Goal: Information Seeking & Learning: Learn about a topic

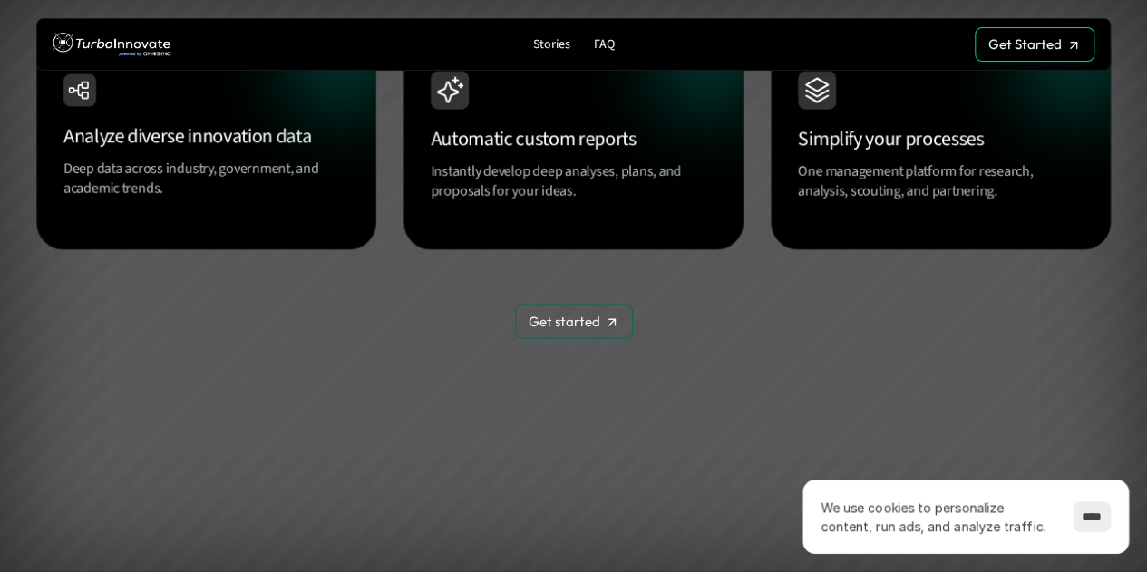
scroll to position [1723, 0]
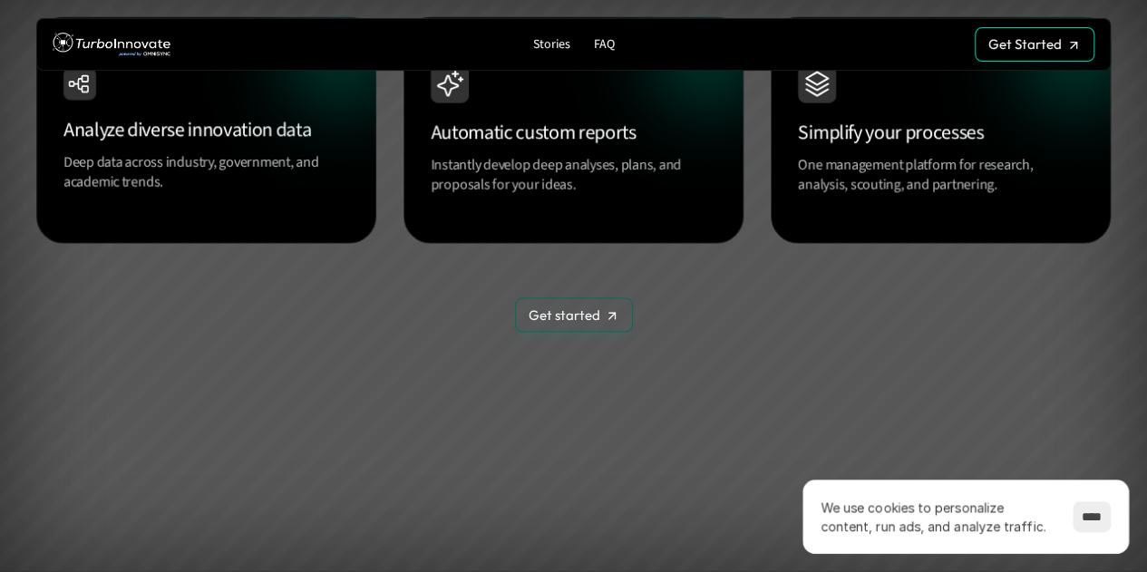
click at [903, 213] on div "Simplify your processes One management platform for research, analysis, scoutin…" at bounding box center [941, 130] width 340 height 227
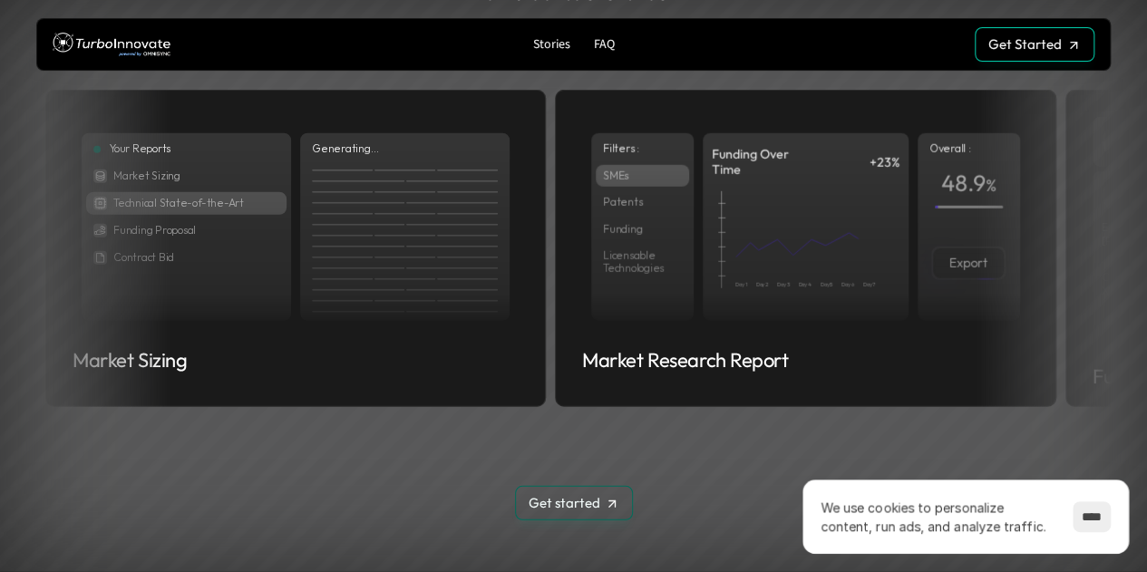
scroll to position [2358, 0]
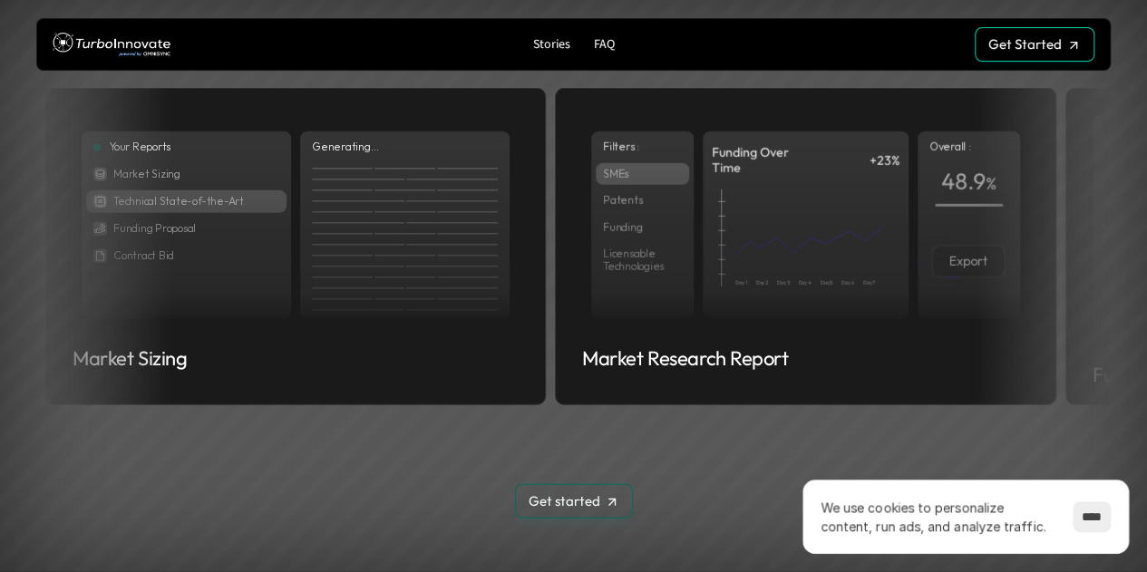
drag, startPoint x: 1030, startPoint y: 277, endPoint x: 662, endPoint y: 276, distance: 368.2
click at [668, 277] on ul "Your Reports Market Sizing Technical State-of-the-Art Funding Proposal Contract…" at bounding box center [573, 246] width 1057 height 349
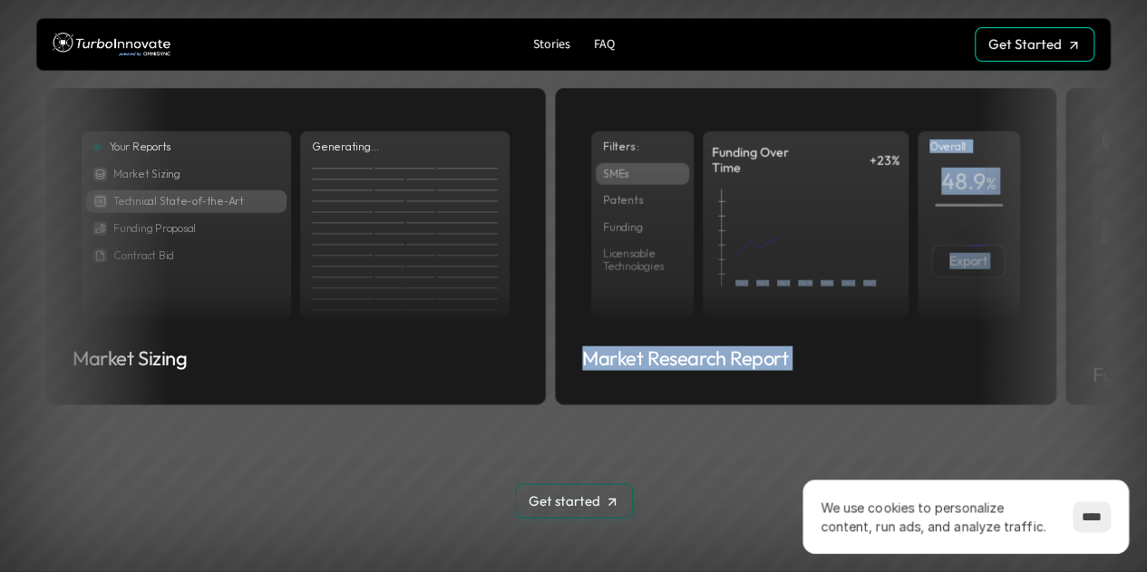
drag, startPoint x: 510, startPoint y: 235, endPoint x: 122, endPoint y: 248, distance: 388.4
click at [154, 248] on ul "Your Reports Market Sizing Technical State-of-the-Art Funding Proposal Contract…" at bounding box center [573, 246] width 1057 height 349
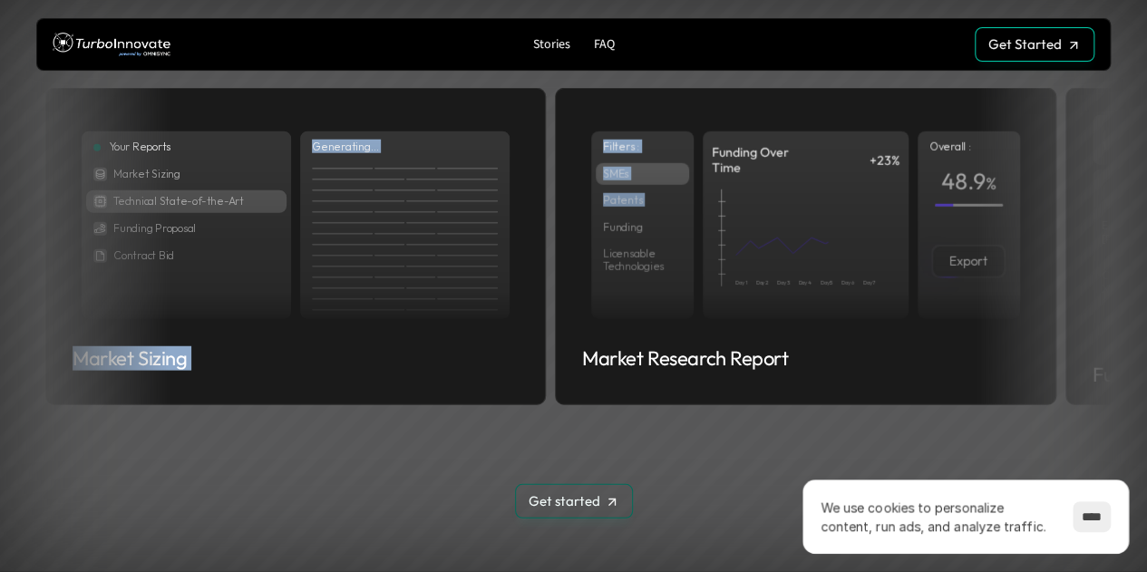
click at [1081, 253] on div "E-mail [PERSON_NAME][EMAIL_ADDRESS][DOMAIN_NAME]" at bounding box center [1165, 239] width 209 height 41
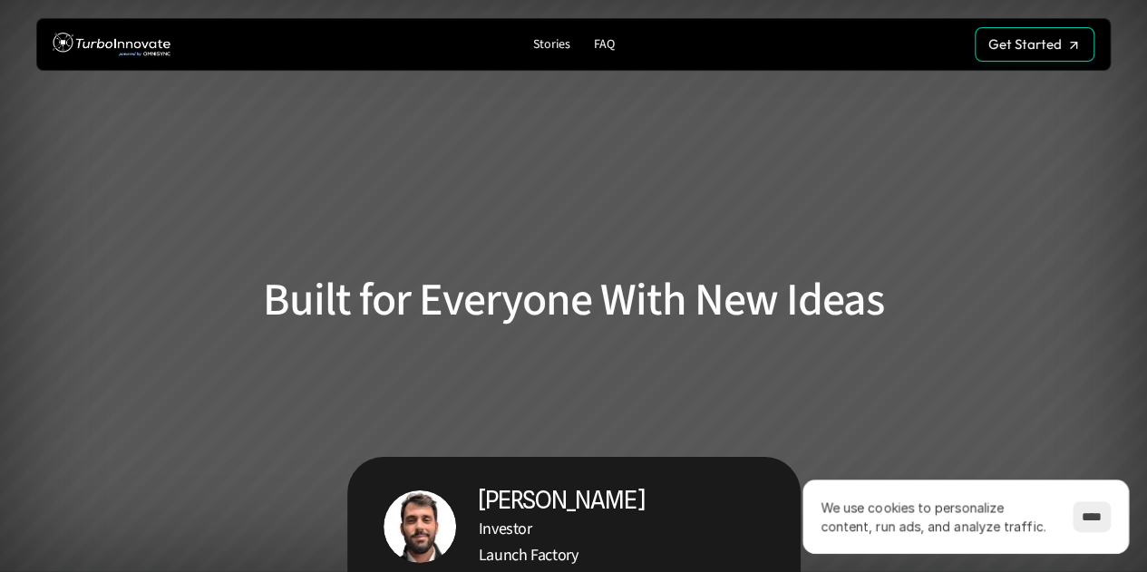
click at [602, 39] on p "FAQ" at bounding box center [604, 44] width 21 height 15
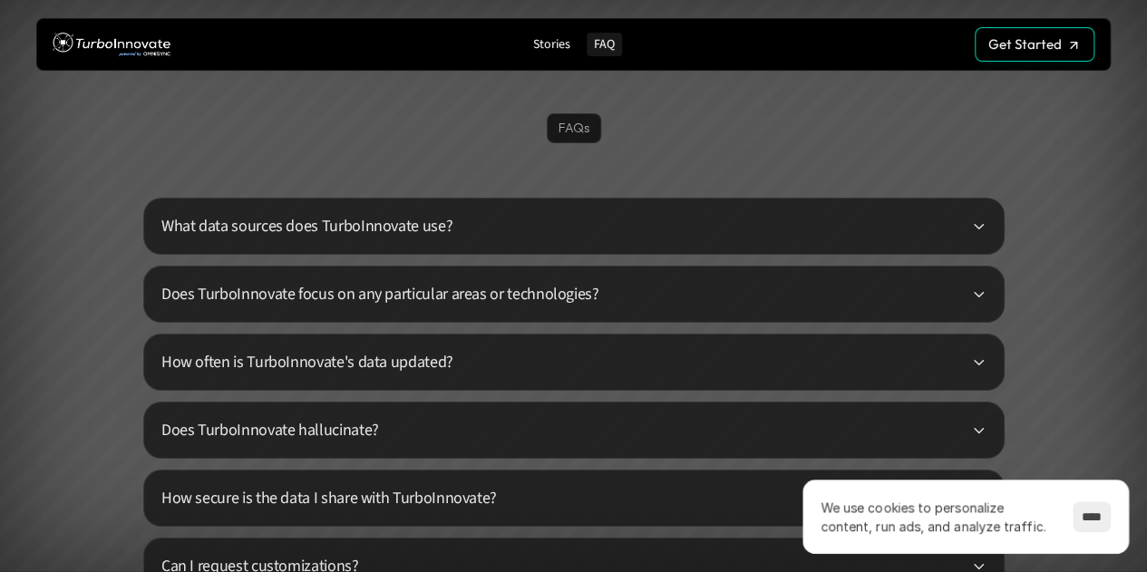
scroll to position [4233, 0]
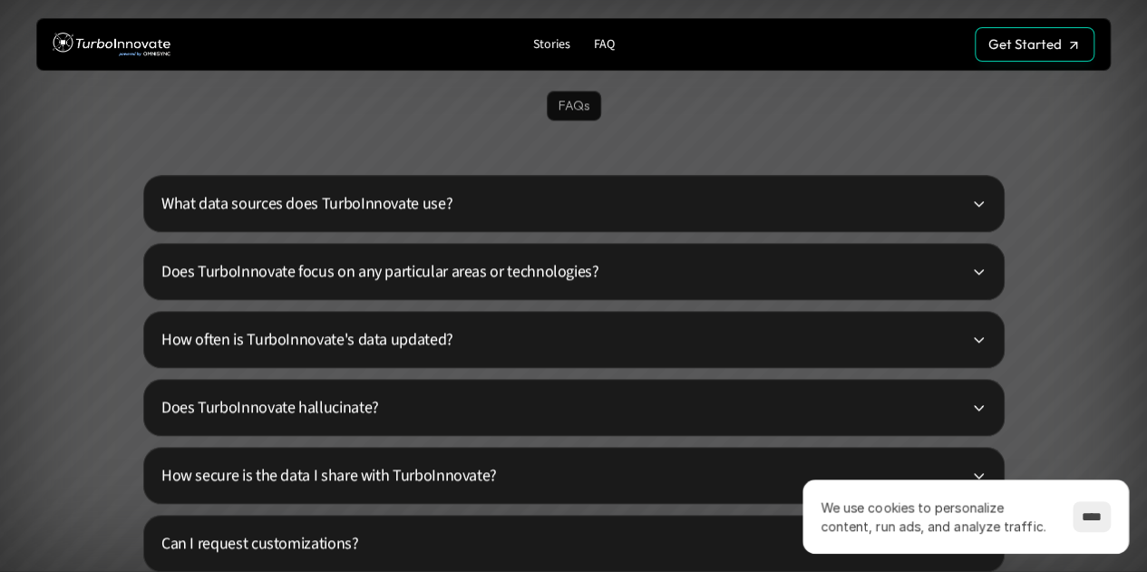
click at [498, 190] on div "What data sources does TurboInnovate use?" at bounding box center [574, 203] width 862 height 57
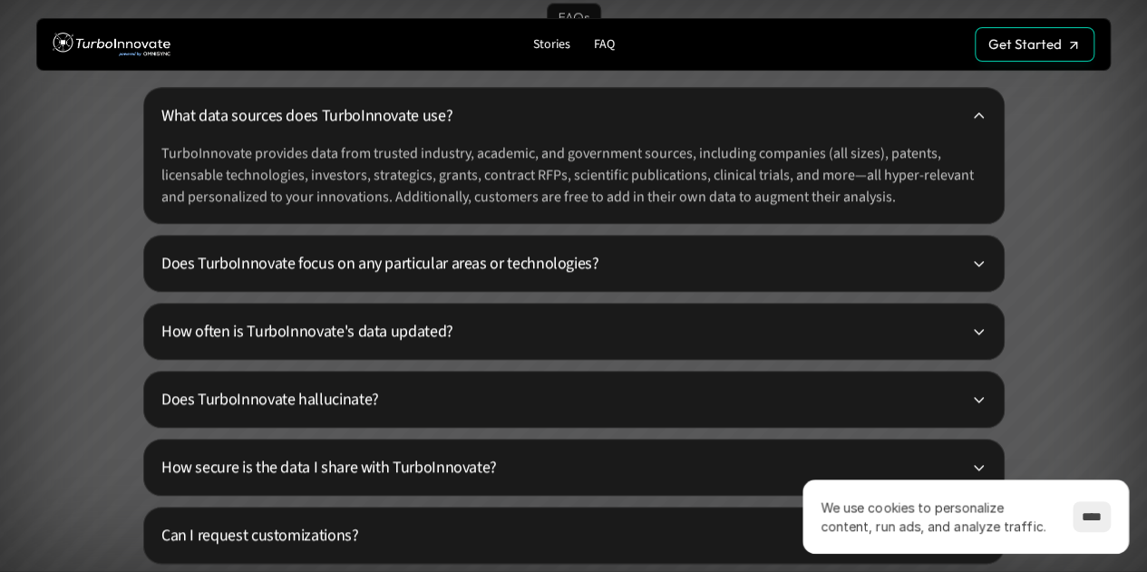
scroll to position [4324, 0]
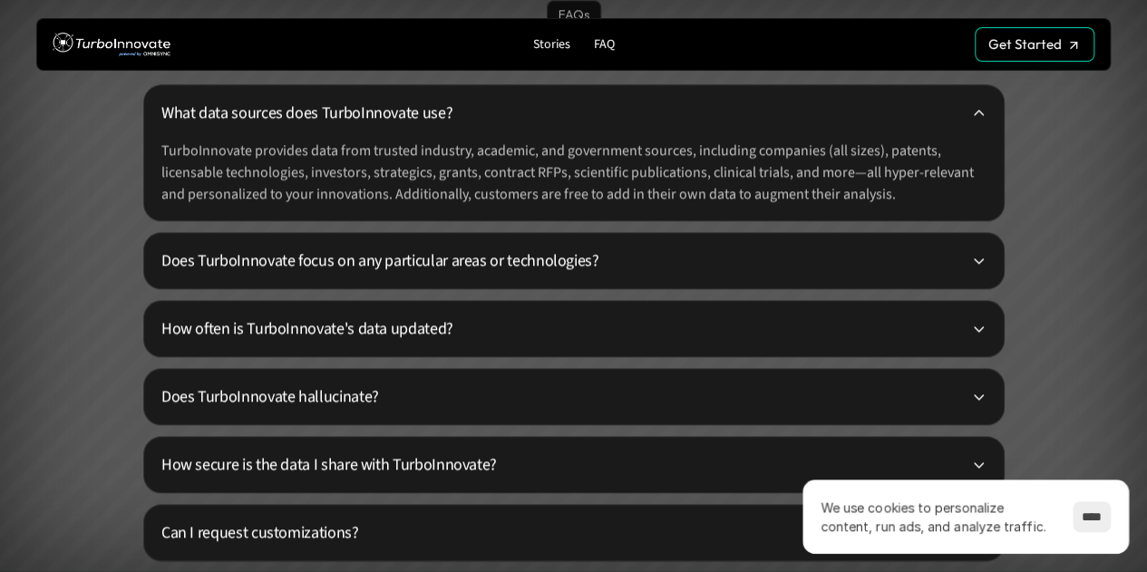
click at [517, 251] on p "Does TurboInnovate focus on any particular areas or technologies?" at bounding box center [566, 260] width 811 height 24
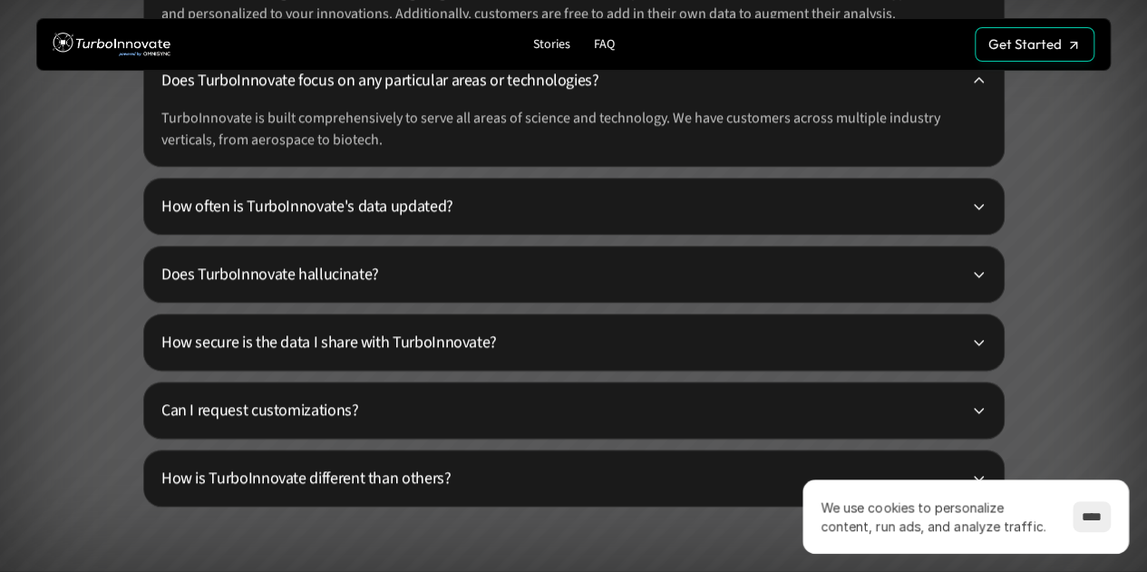
scroll to position [4505, 0]
click at [239, 203] on p "How often is TurboInnovate's data updated?" at bounding box center [566, 205] width 811 height 24
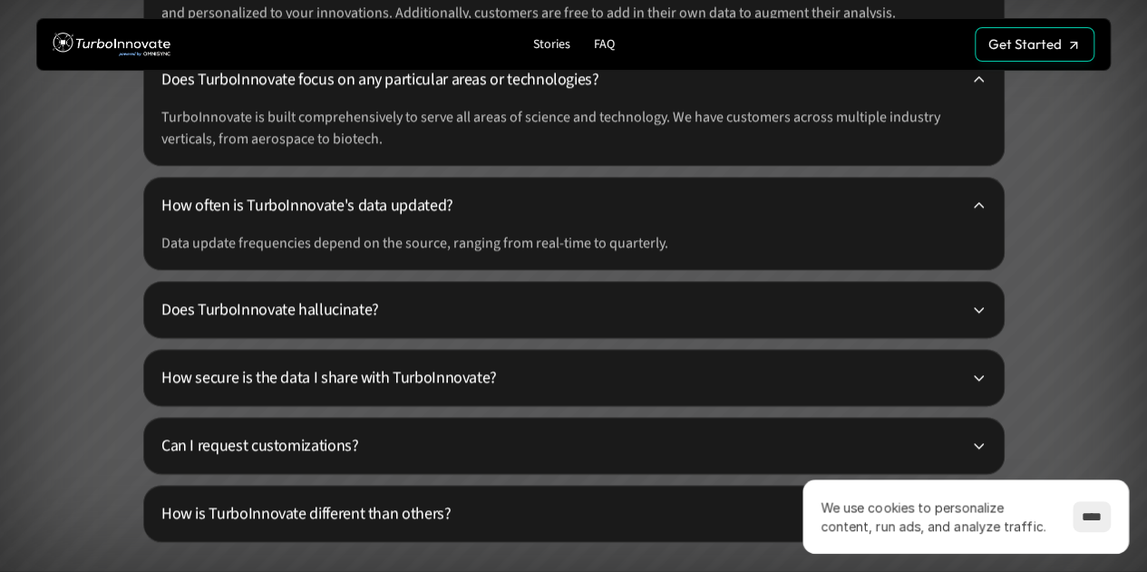
click at [249, 312] on p "Does TurboInnovate hallucinate?" at bounding box center [566, 309] width 811 height 24
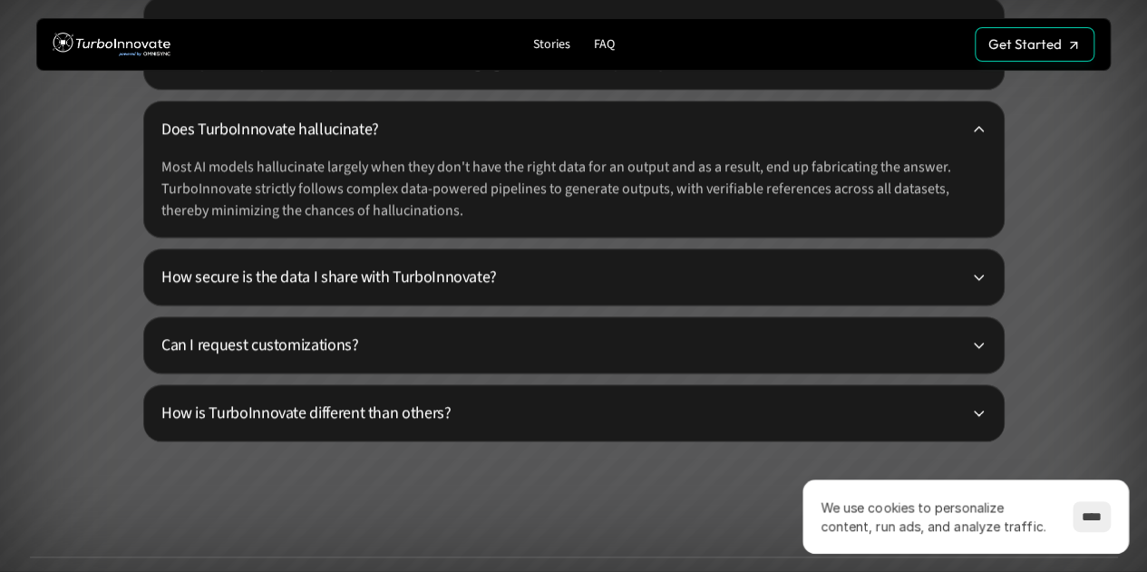
scroll to position [4687, 0]
click at [432, 282] on p "How secure is the data I share with TurboInnovate?" at bounding box center [566, 276] width 811 height 24
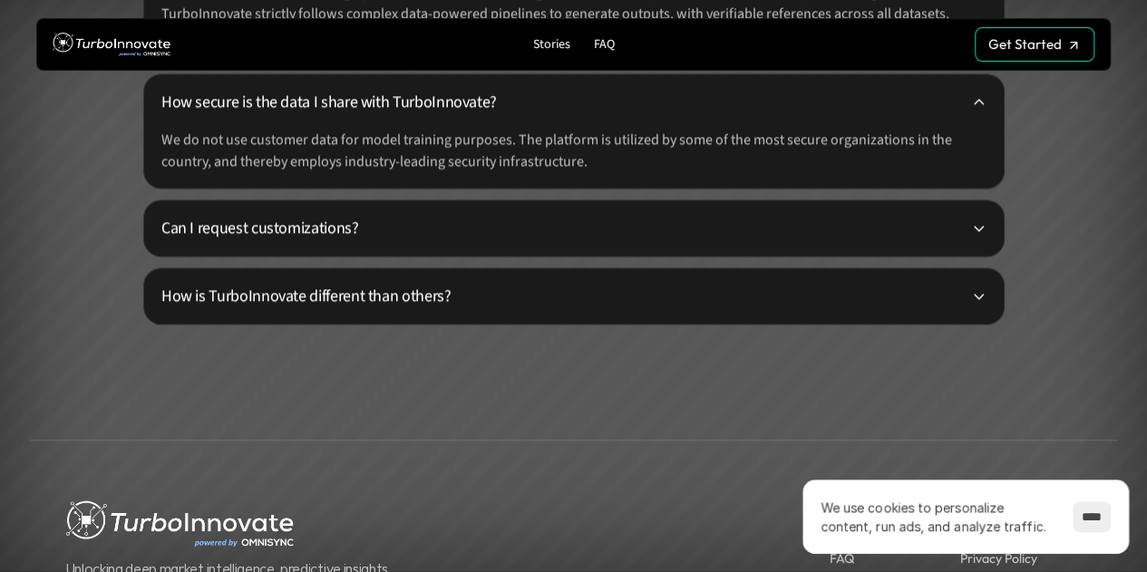
scroll to position [4868, 0]
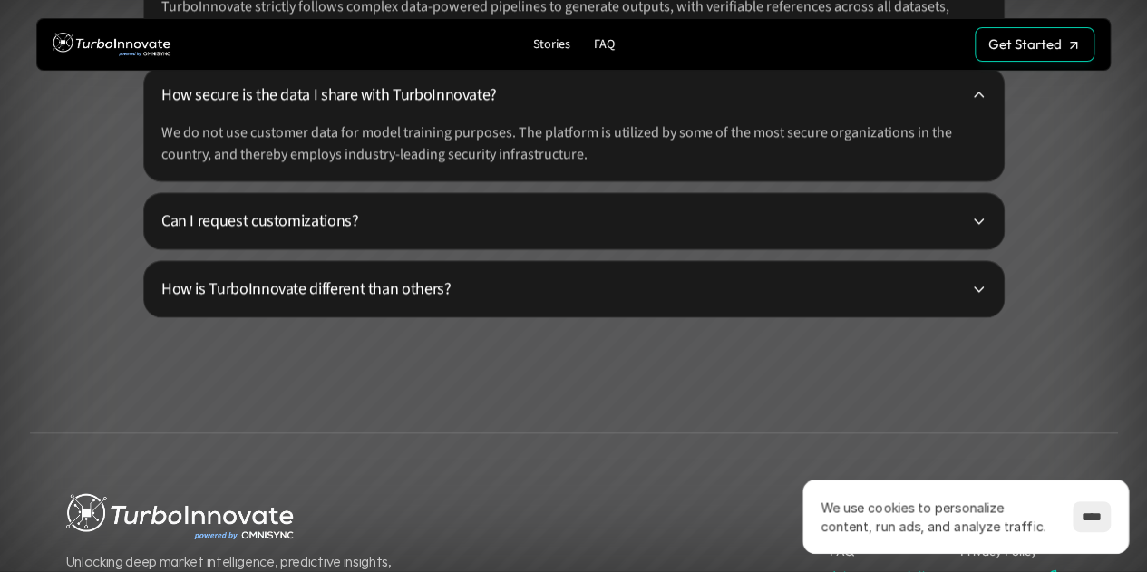
click at [393, 220] on p "Can I request customizations?" at bounding box center [566, 221] width 811 height 24
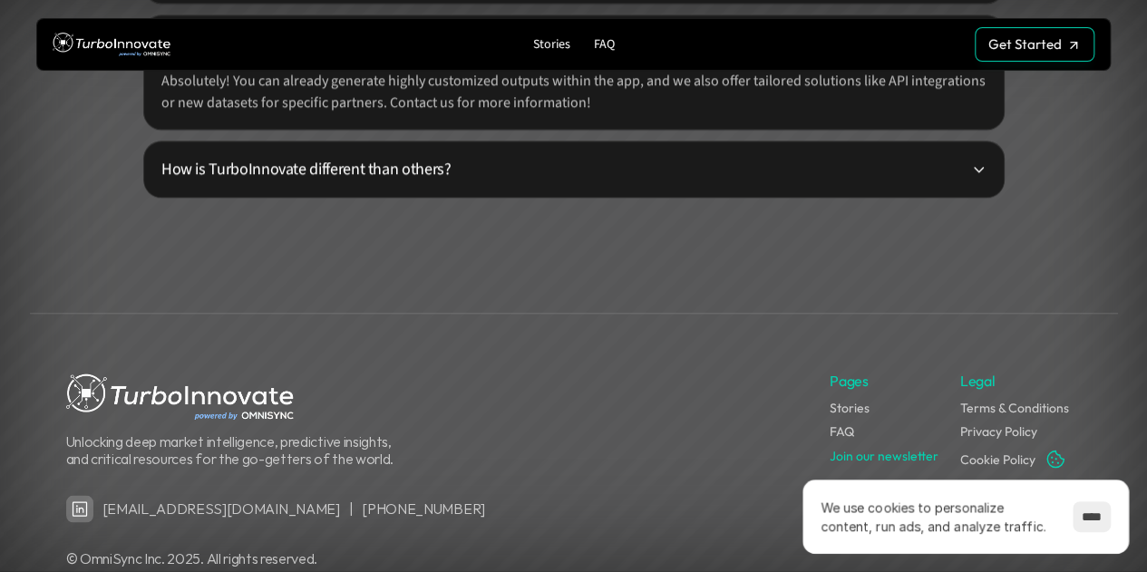
scroll to position [5050, 0]
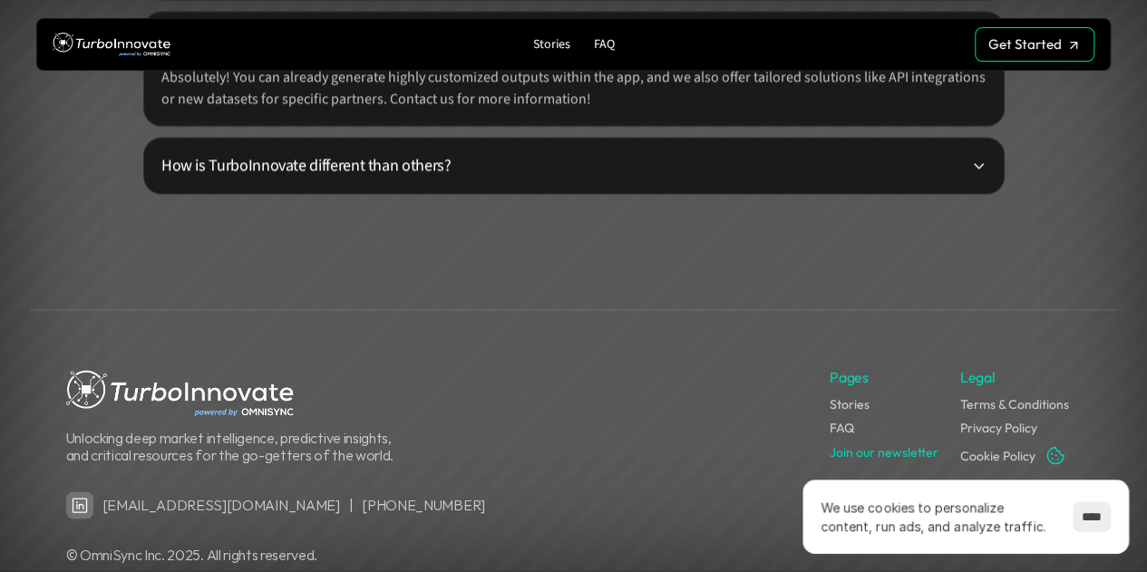
click at [382, 159] on p "How is TurboInnovate different than others?" at bounding box center [566, 165] width 811 height 24
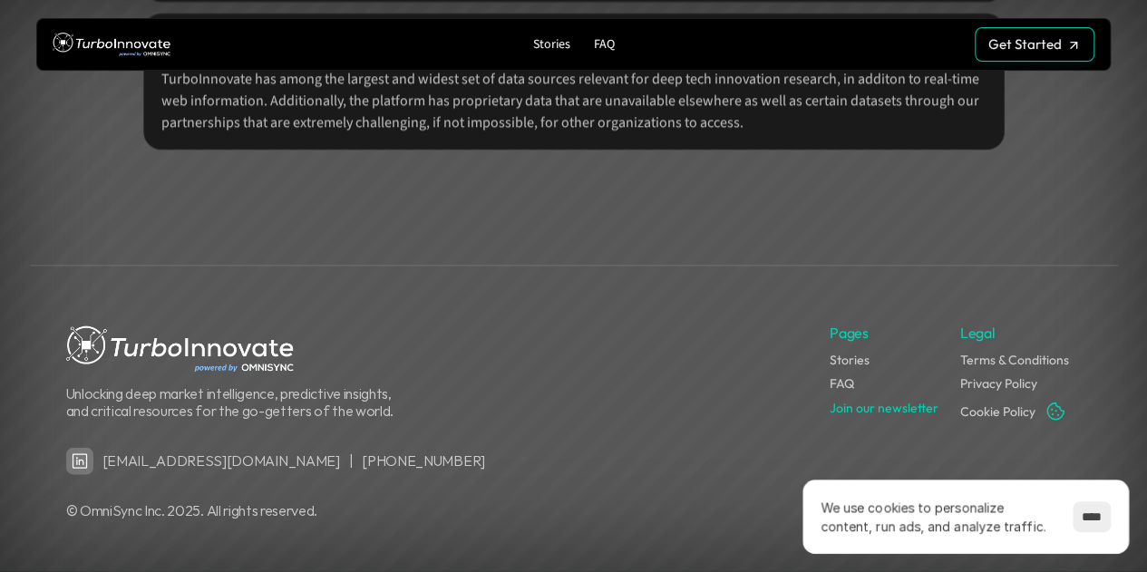
scroll to position [5177, 0]
